Goal: Find specific page/section: Find specific page/section

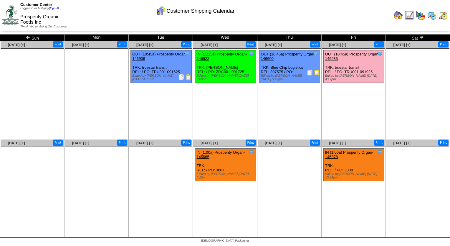
click at [430, 17] on img at bounding box center [431, 15] width 9 height 9
